Goal: Check status

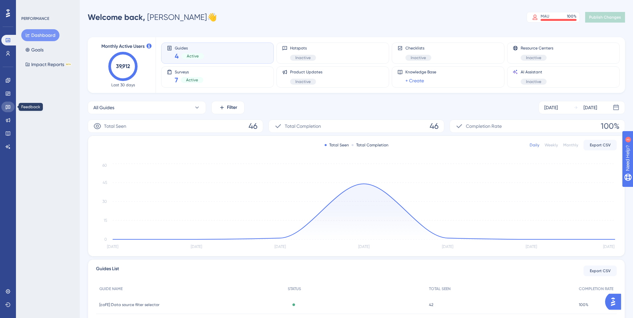
click at [10, 111] on link at bounding box center [7, 107] width 13 height 11
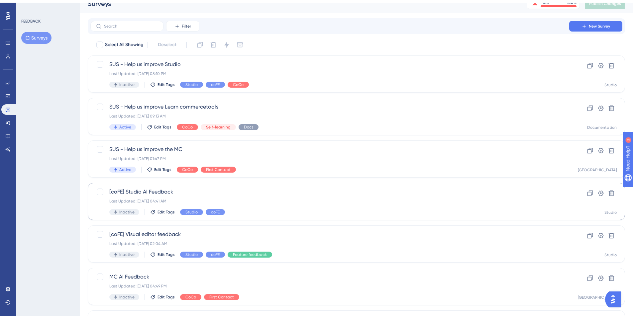
scroll to position [197, 0]
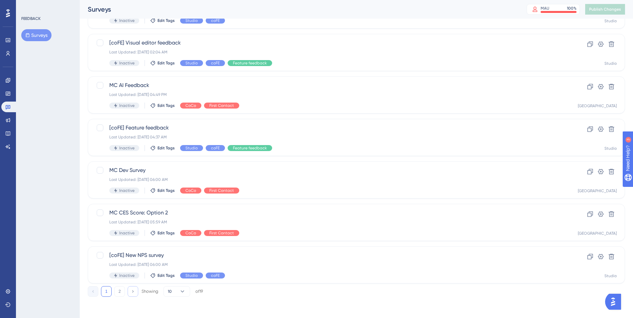
click at [130, 291] on button at bounding box center [133, 291] width 11 height 11
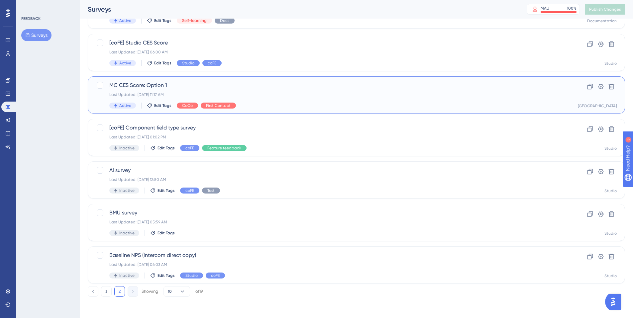
click at [220, 85] on span "MC CES Score: Option 1" at bounding box center [329, 85] width 441 height 8
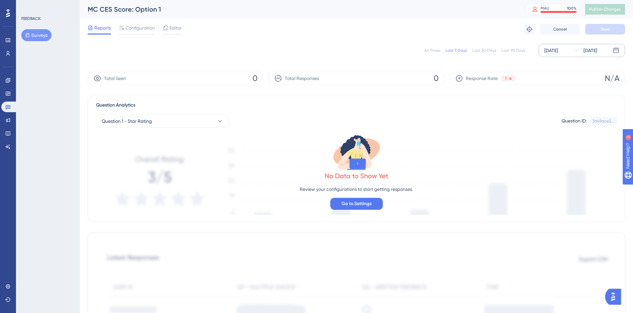
click at [558, 51] on div "[DATE]" at bounding box center [551, 51] width 14 height 8
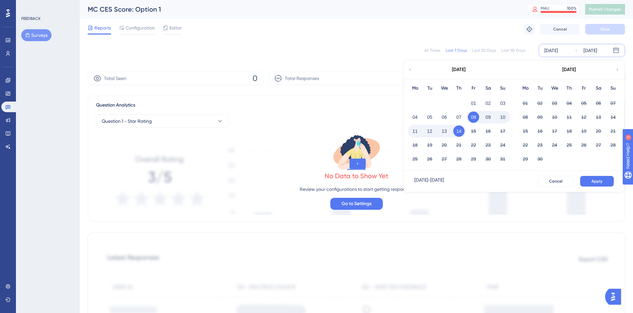
click at [280, 49] on div "All Times Last 7 Days Last 30 Days Last 90 Days [DATE] [DATE] [DATE] Mo Tu We T…" at bounding box center [356, 50] width 537 height 13
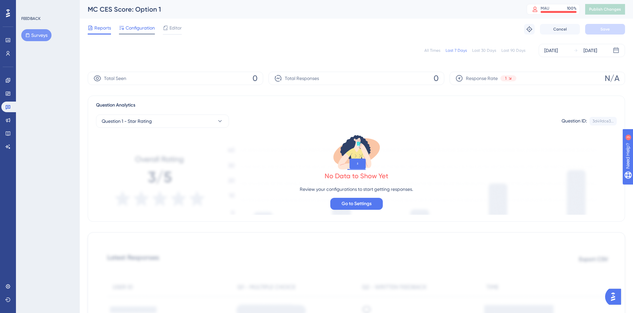
click at [140, 29] on span "Configuration" at bounding box center [140, 28] width 29 height 8
